Goal: Task Accomplishment & Management: Manage account settings

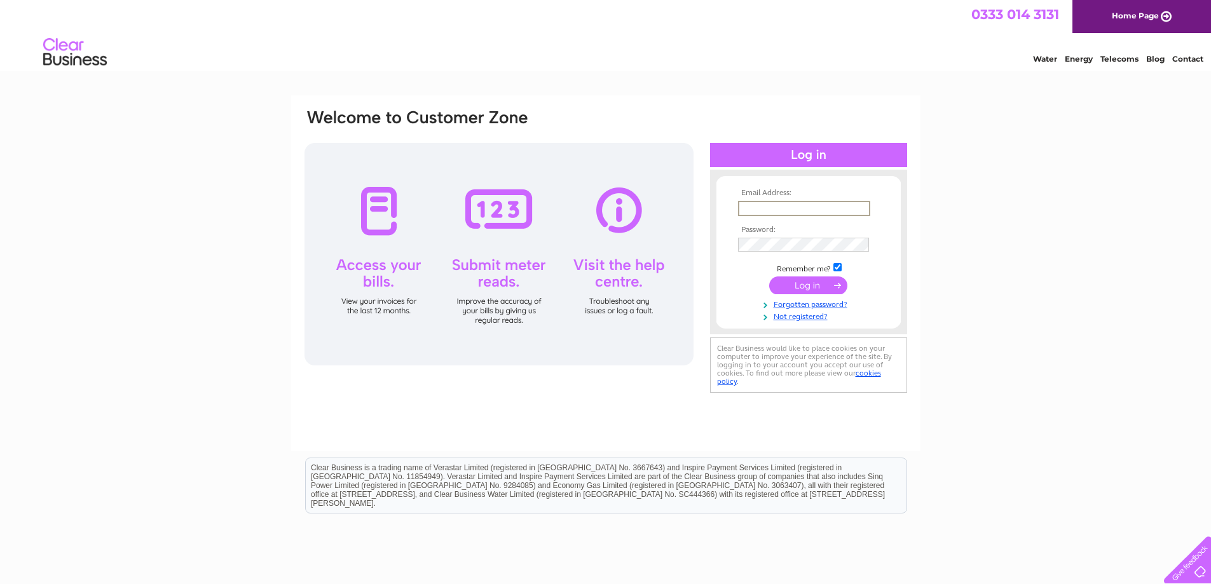
drag, startPoint x: 0, startPoint y: 0, endPoint x: 776, endPoint y: 206, distance: 803.3
click at [776, 206] on input "text" at bounding box center [804, 208] width 132 height 15
type input "[EMAIL_ADDRESS][DOMAIN_NAME]"
click at [769, 277] on input "submit" at bounding box center [808, 286] width 78 height 18
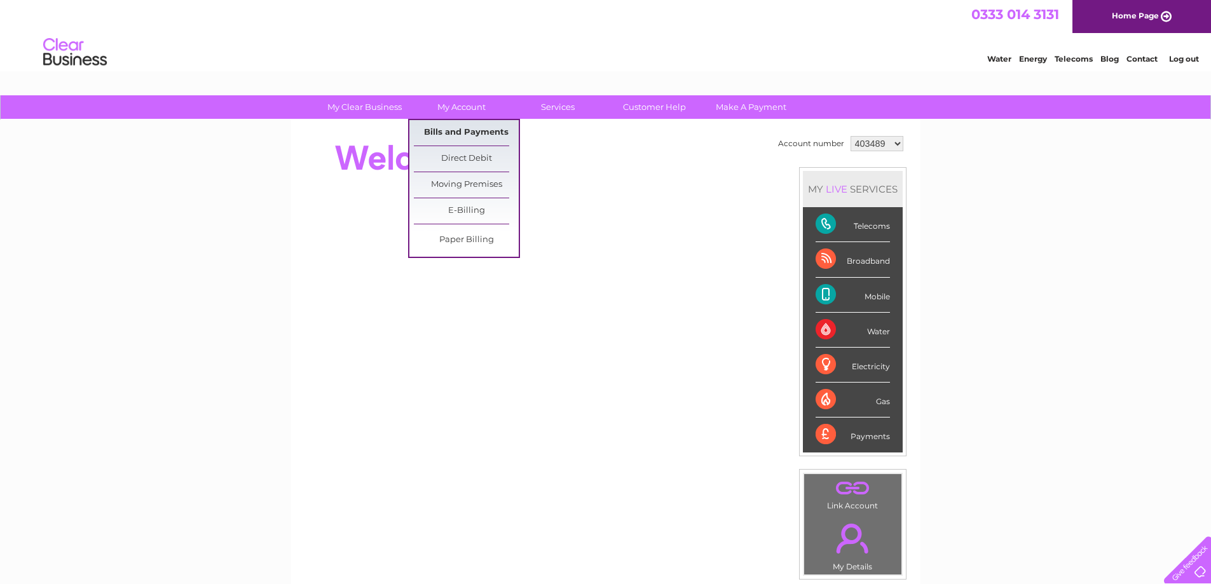
click at [467, 132] on link "Bills and Payments" at bounding box center [466, 132] width 105 height 25
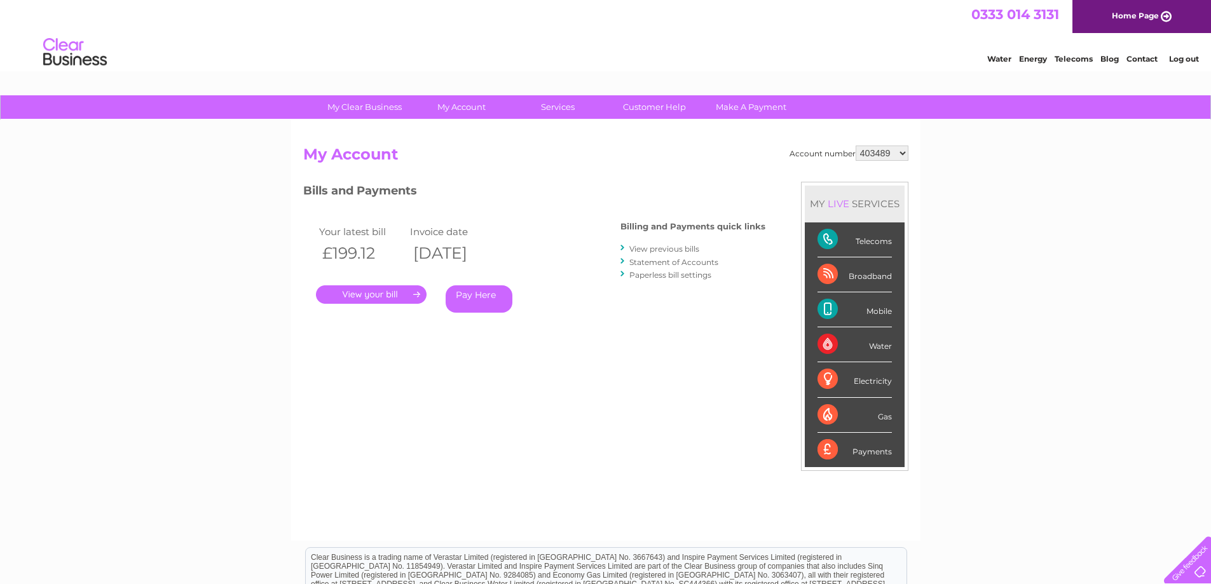
click at [391, 292] on link "." at bounding box center [371, 295] width 111 height 18
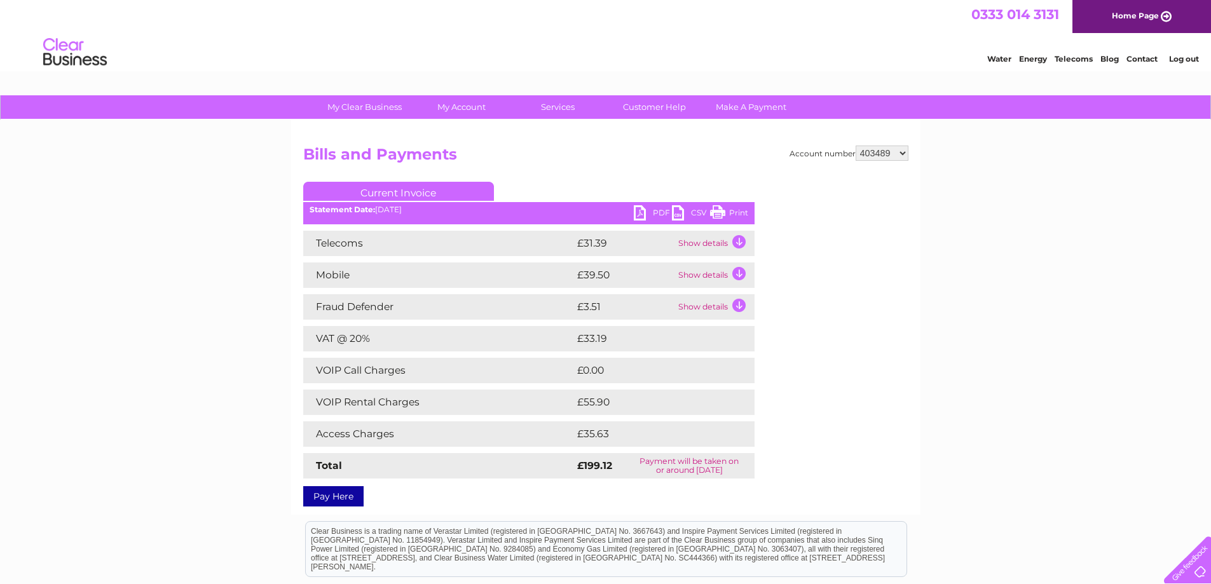
click at [725, 214] on link "Print" at bounding box center [729, 214] width 38 height 18
click at [901, 154] on select "403489 1129912" at bounding box center [882, 153] width 53 height 15
select select "1129912"
click at [857, 146] on select "403489 1129912" at bounding box center [882, 153] width 53 height 15
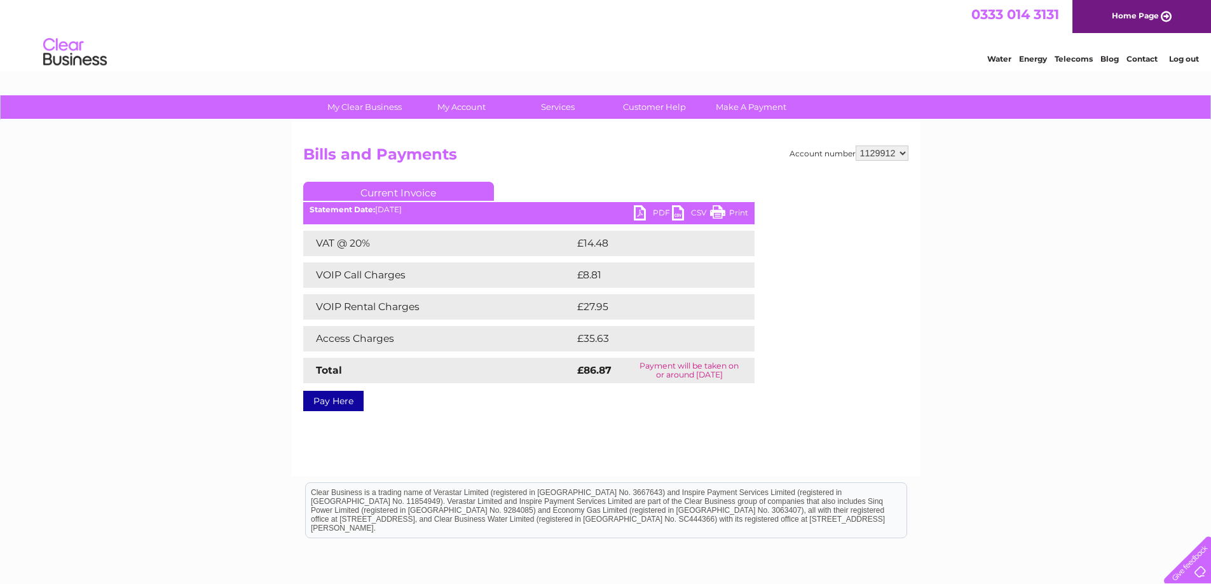
drag, startPoint x: 935, startPoint y: 25, endPoint x: 729, endPoint y: 210, distance: 276.9
click at [729, 210] on link "Print" at bounding box center [729, 214] width 38 height 18
